Goal: Task Accomplishment & Management: Use online tool/utility

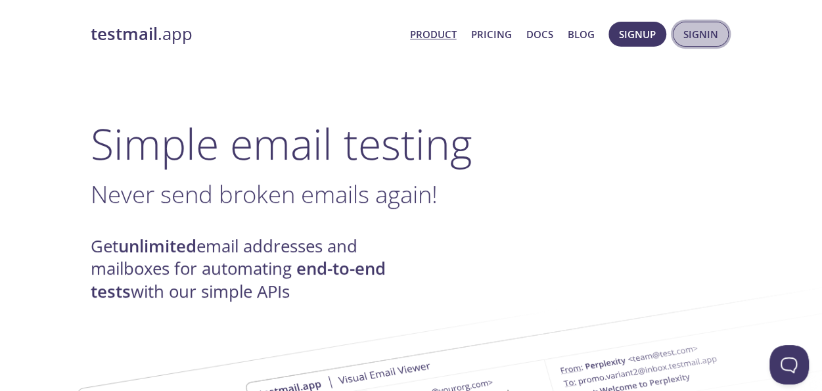
click at [707, 36] on span "Signin" at bounding box center [701, 34] width 35 height 17
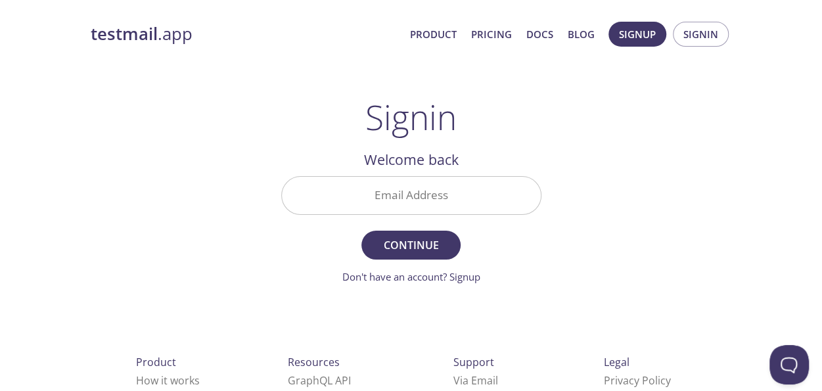
click at [460, 198] on input "Email Address" at bounding box center [411, 195] width 259 height 37
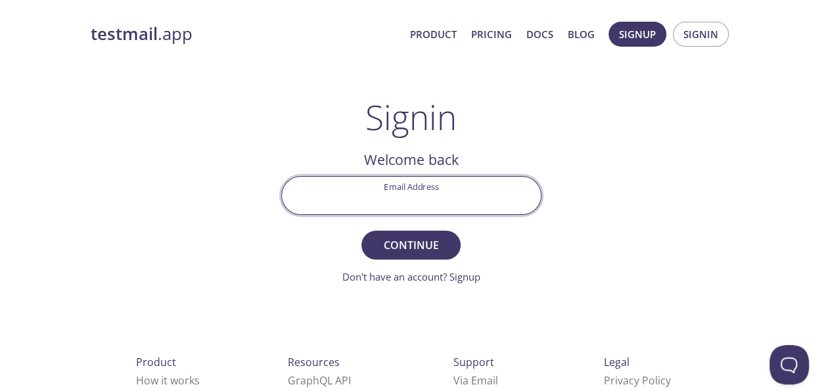
type input "[EMAIL_ADDRESS][DOMAIN_NAME]"
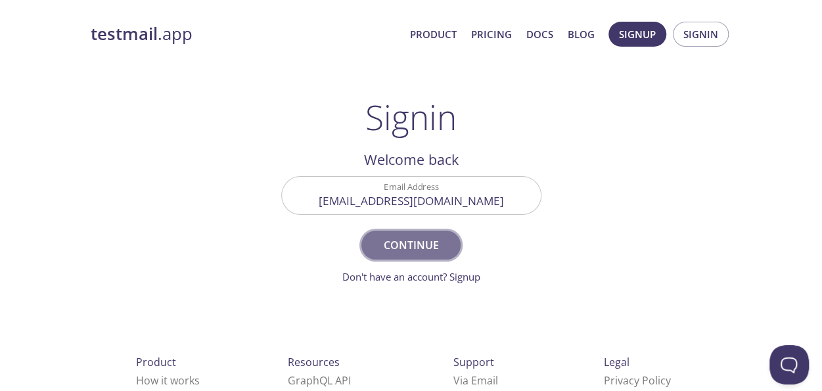
click at [404, 245] on span "Continue" at bounding box center [411, 245] width 70 height 18
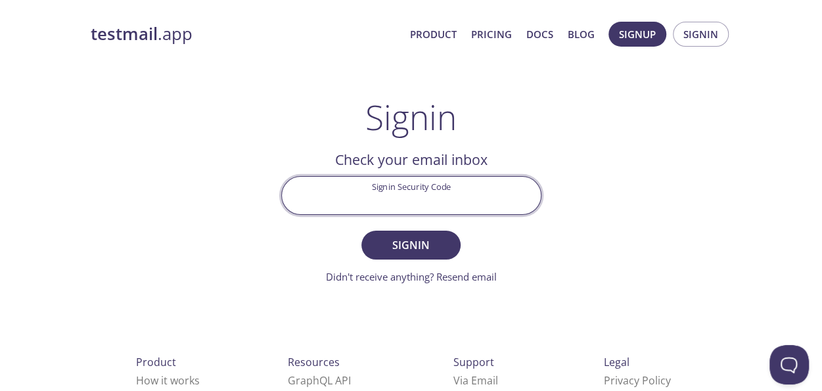
click at [354, 193] on input "Signin Security Code" at bounding box center [411, 195] width 259 height 37
paste input "KFB2TN6"
type input "KFB2TN6"
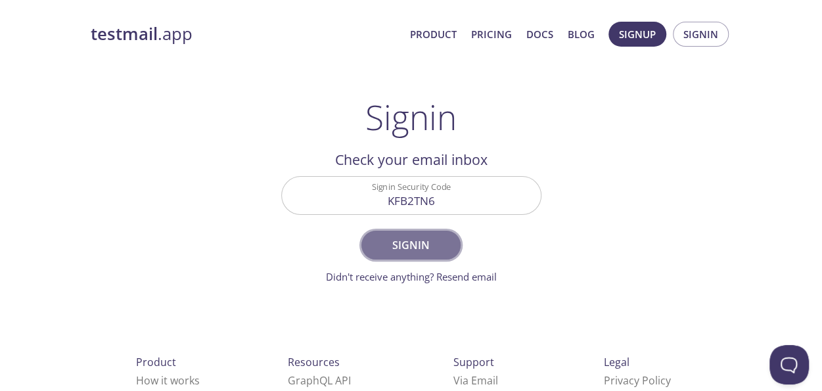
click at [393, 245] on span "Signin" at bounding box center [411, 245] width 70 height 18
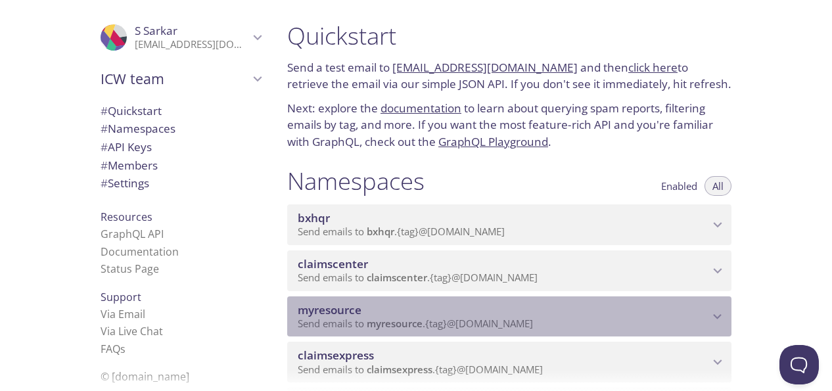
click at [672, 315] on span "myresource" at bounding box center [503, 310] width 411 height 14
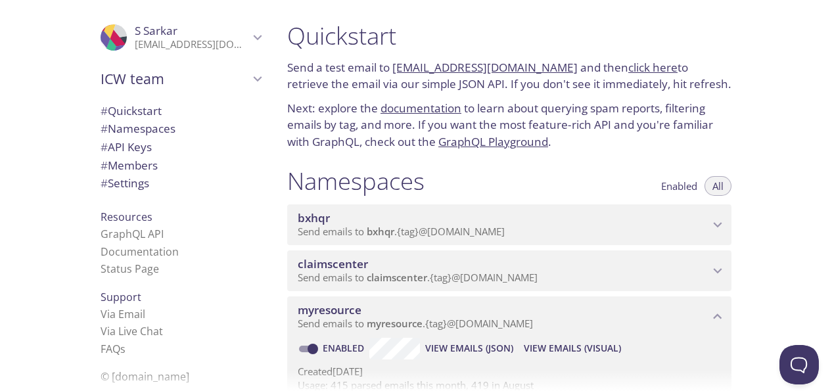
click at [572, 351] on span "View Emails (Visual)" at bounding box center [572, 348] width 97 height 16
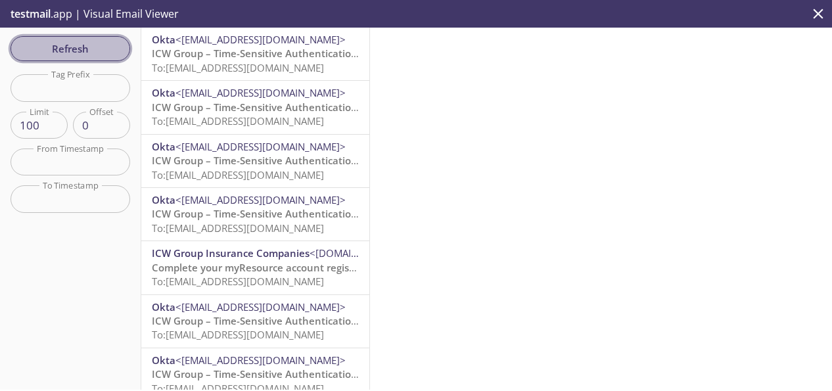
click at [30, 40] on span "Refresh" at bounding box center [70, 48] width 99 height 17
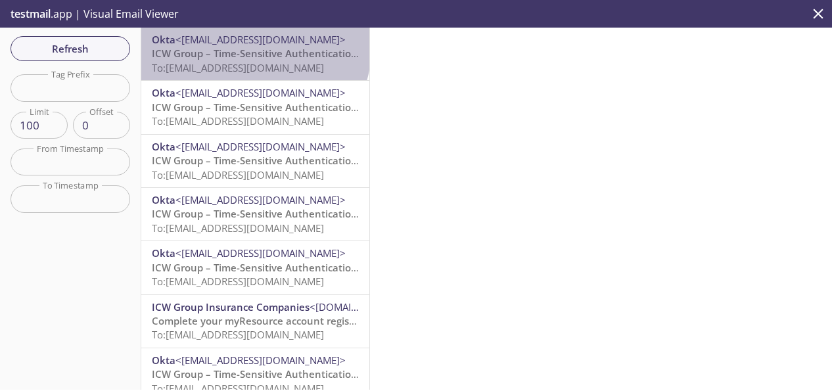
click at [254, 49] on span "ICW Group – Time-Sensitive Authentication Code" at bounding box center [268, 53] width 233 height 13
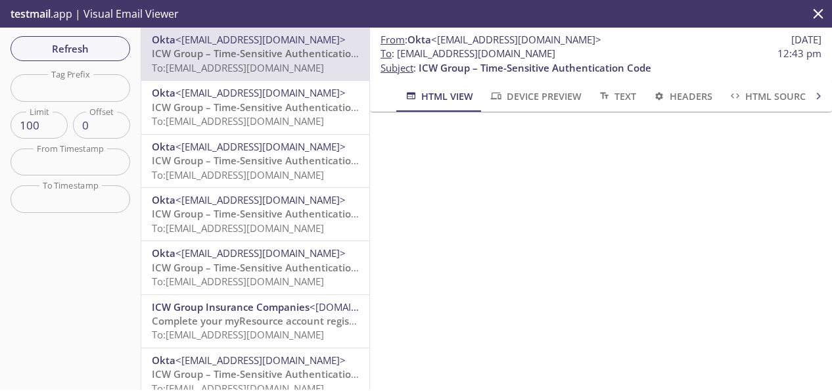
drag, startPoint x: 598, startPoint y: 58, endPoint x: 400, endPoint y: 53, distance: 198.6
click at [400, 53] on span "To : [EMAIL_ADDRESS][DOMAIN_NAME] 12:43 pm" at bounding box center [601, 54] width 441 height 14
copy span "[EMAIL_ADDRESS][DOMAIN_NAME]"
